Goal: Task Accomplishment & Management: Use online tool/utility

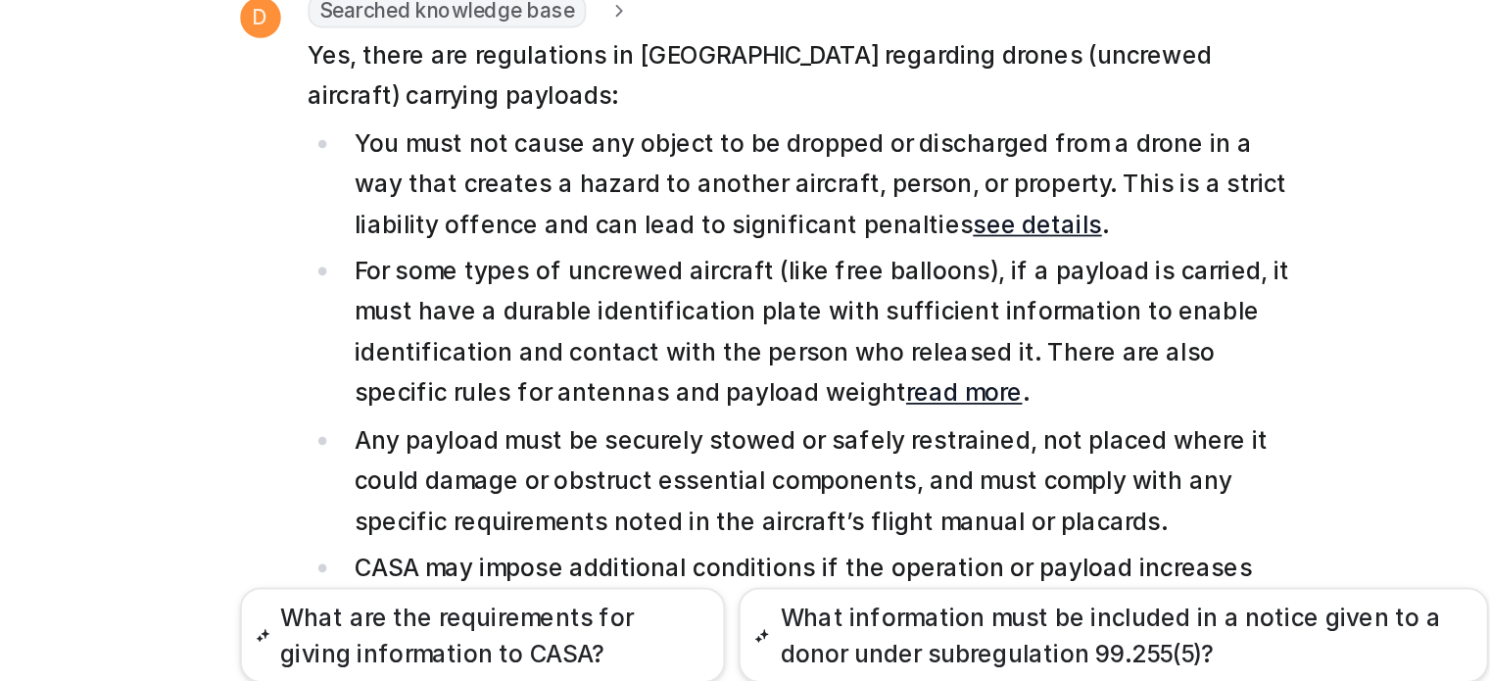
scroll to position [30, 0]
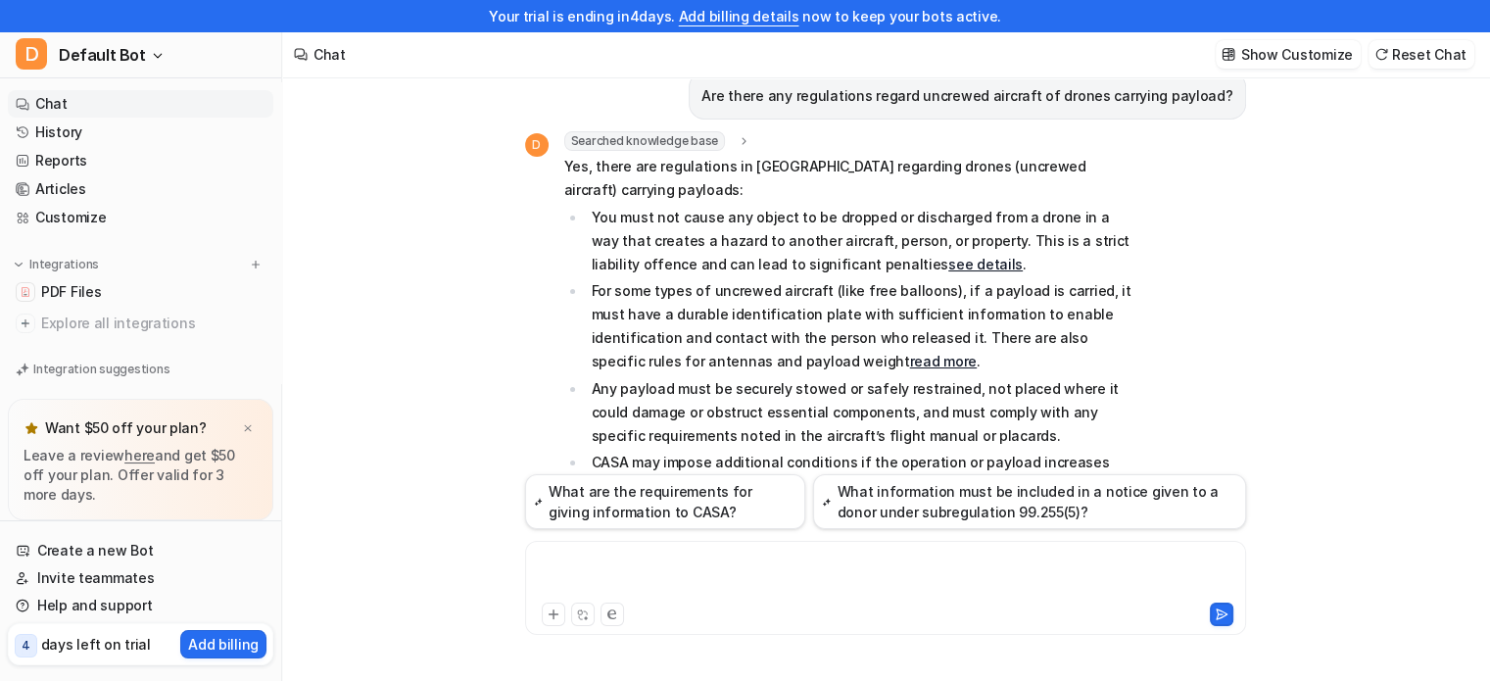
click at [636, 559] on div at bounding box center [885, 576] width 711 height 45
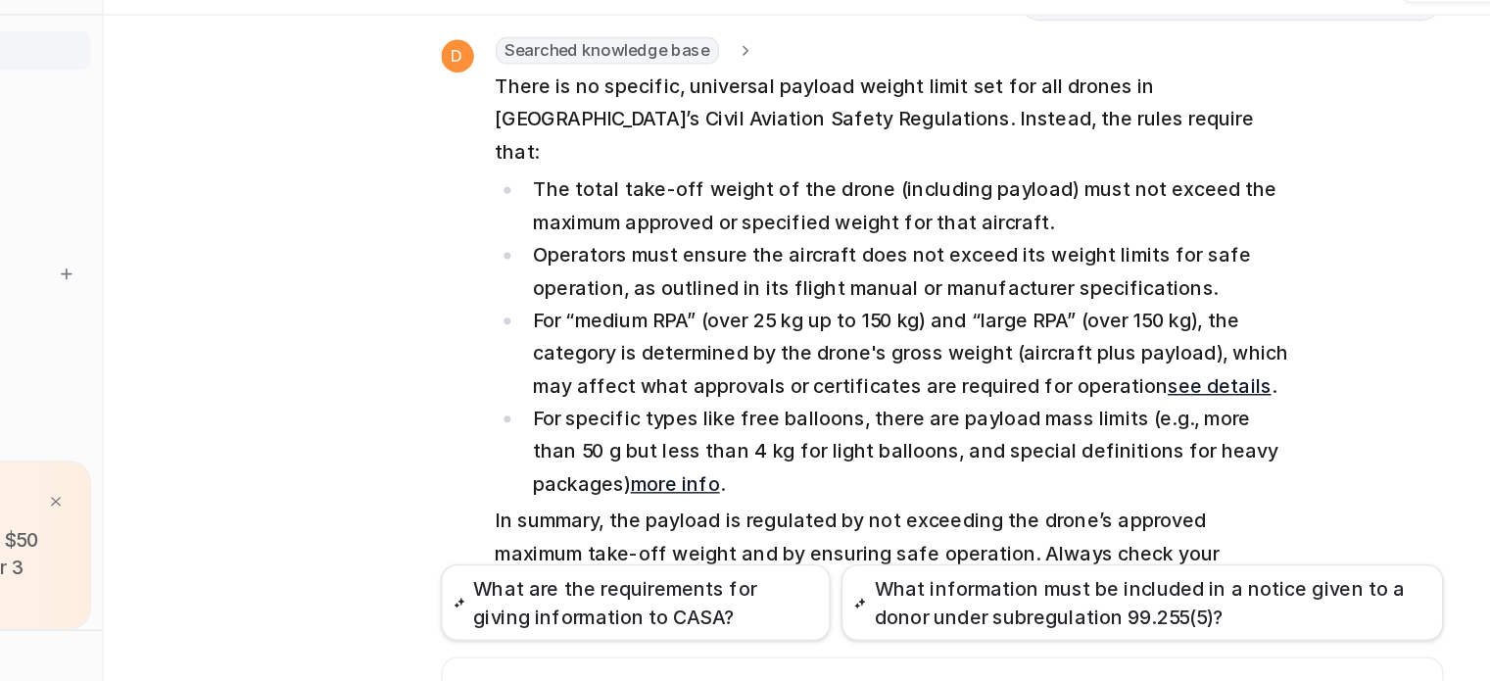
scroll to position [619, 0]
